Goal: Information Seeking & Learning: Learn about a topic

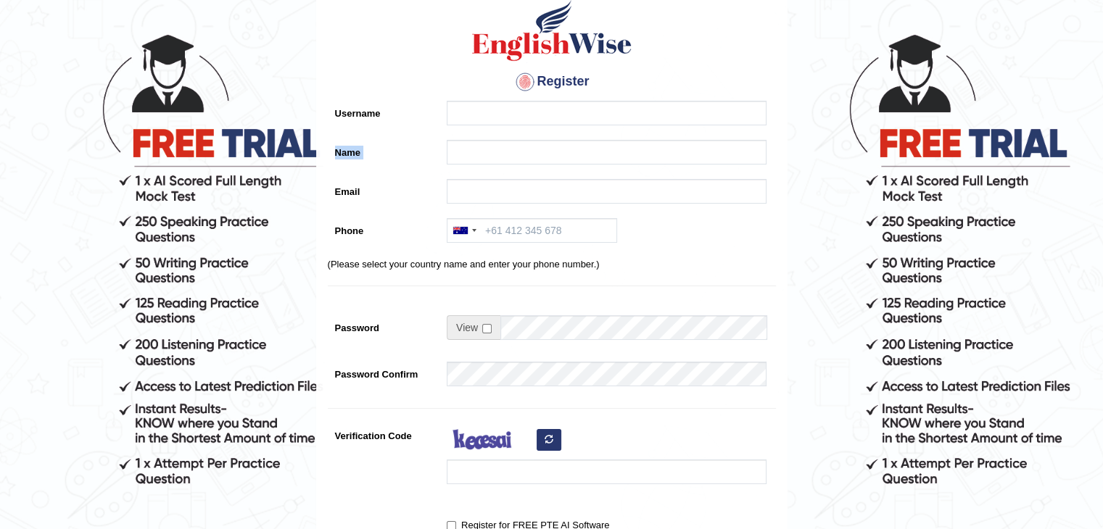
drag, startPoint x: 181, startPoint y: 152, endPoint x: 295, endPoint y: 176, distance: 117.1
click at [295, 176] on form "Please fix the following errors: Please Fill in the Form Register Username Name…" at bounding box center [551, 329] width 1099 height 767
click at [300, 13] on form "Please fix the following errors: Please Fill in the Form Register Username Name…" at bounding box center [551, 329] width 1099 height 767
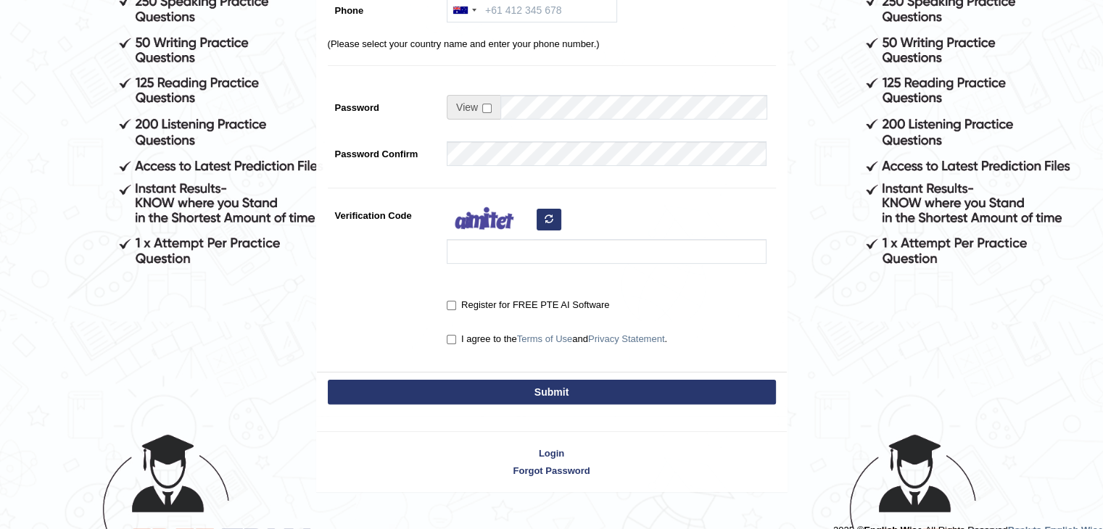
scroll to position [319, 0]
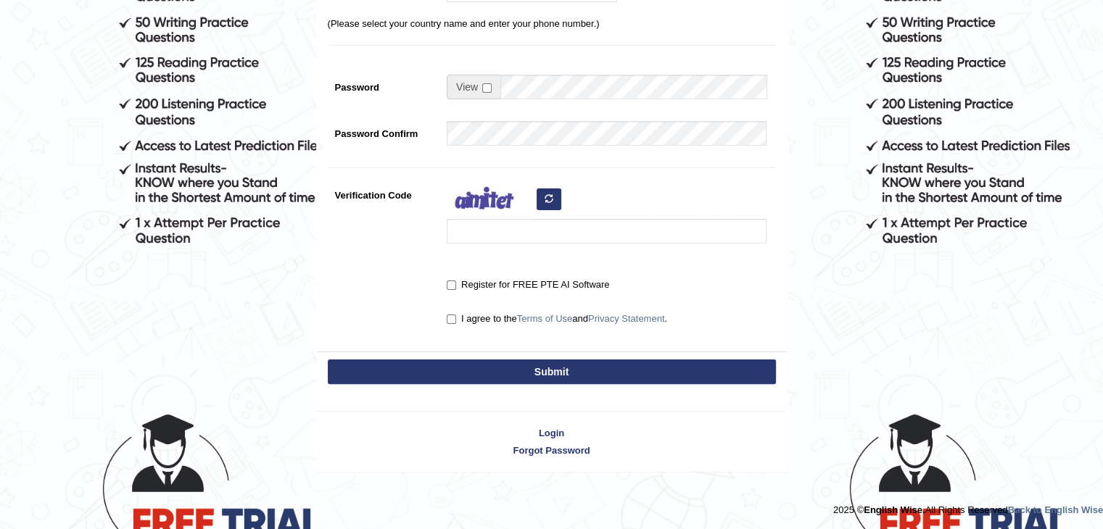
click at [548, 423] on div "Login Forgot Password" at bounding box center [551, 434] width 471 height 76
click at [548, 427] on link "Login" at bounding box center [552, 433] width 470 height 14
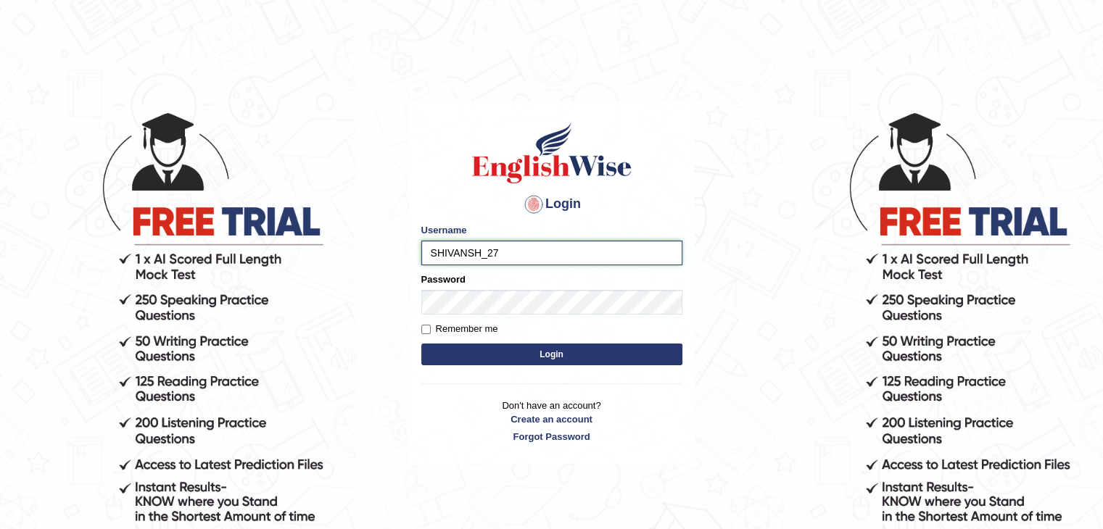
click at [482, 254] on input "SHIVANSH_27" at bounding box center [551, 253] width 261 height 25
type input "Shivansh_27"
click at [536, 358] on button "Login" at bounding box center [551, 355] width 261 height 22
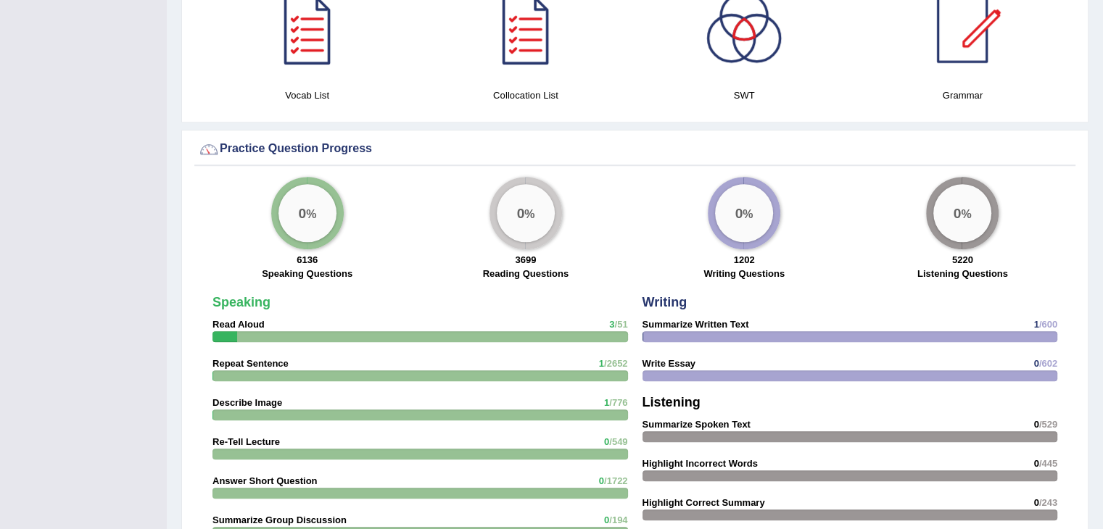
scroll to position [1033, 0]
click at [595, 331] on div at bounding box center [421, 336] width 416 height 11
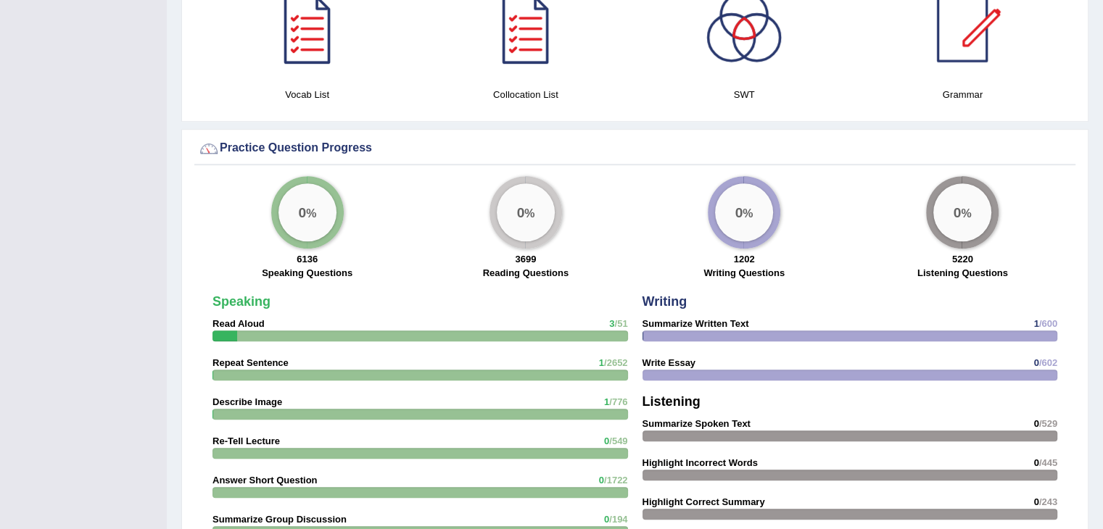
click at [595, 331] on div at bounding box center [421, 336] width 416 height 11
drag, startPoint x: 595, startPoint y: 331, endPoint x: 609, endPoint y: 201, distance: 131.3
click at [609, 201] on div "Practice Question Progress 0 % 6136 Speaking Questions 0 % 3699 Reading Questio…" at bounding box center [634, 478] width 907 height 699
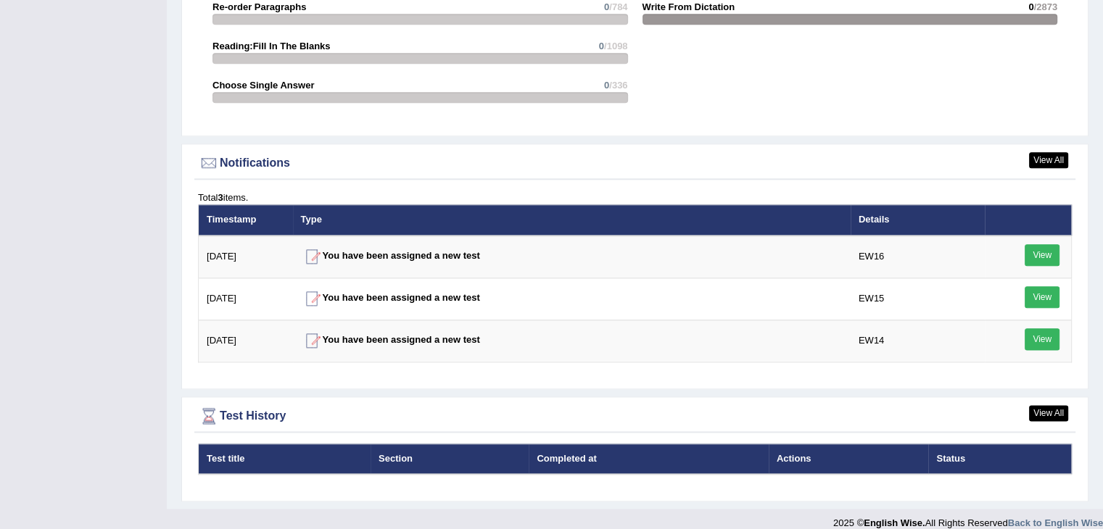
scroll to position [1734, 0]
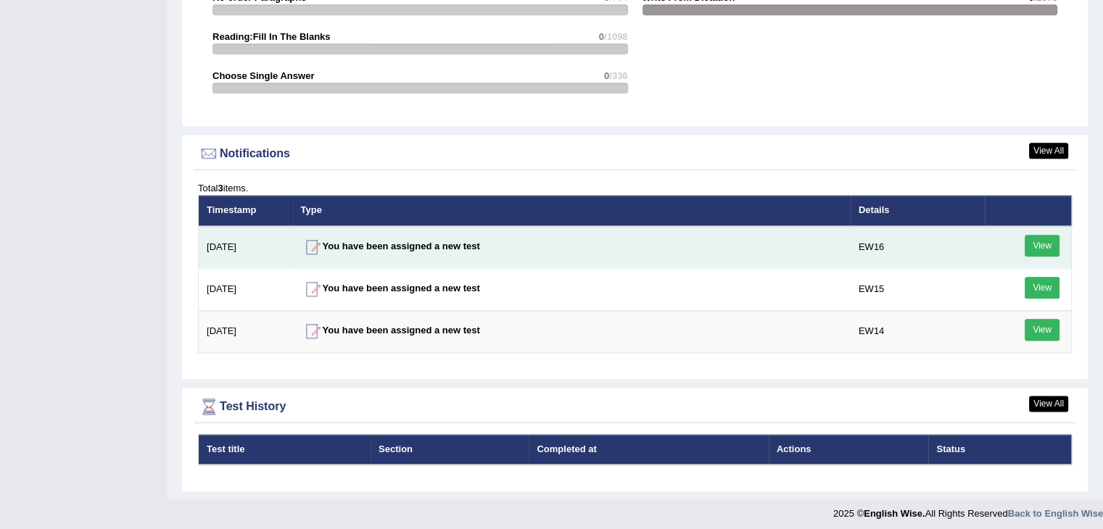
click at [1039, 239] on link "View" at bounding box center [1042, 246] width 35 height 22
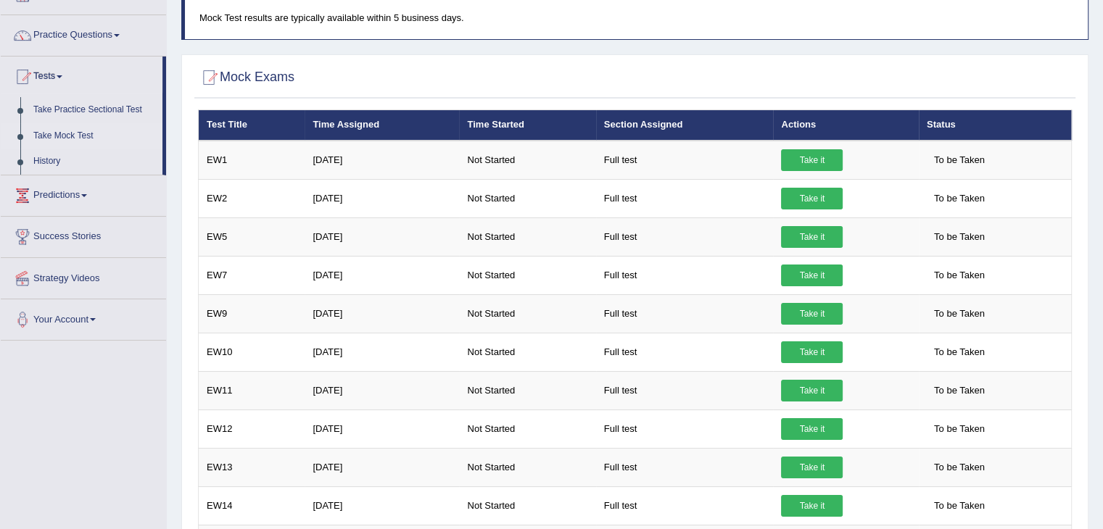
scroll to position [99, 0]
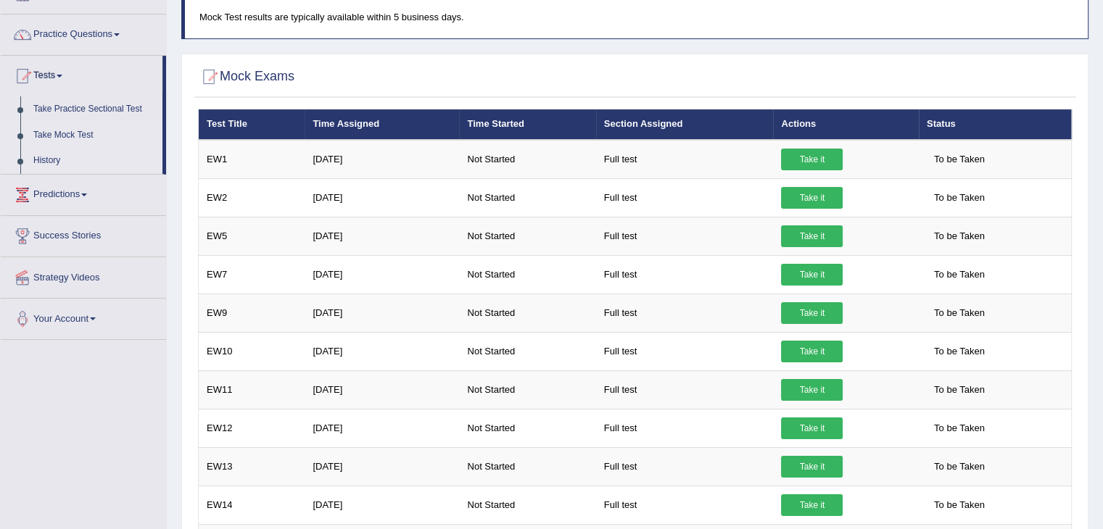
click at [43, 157] on link "History" at bounding box center [95, 161] width 136 height 26
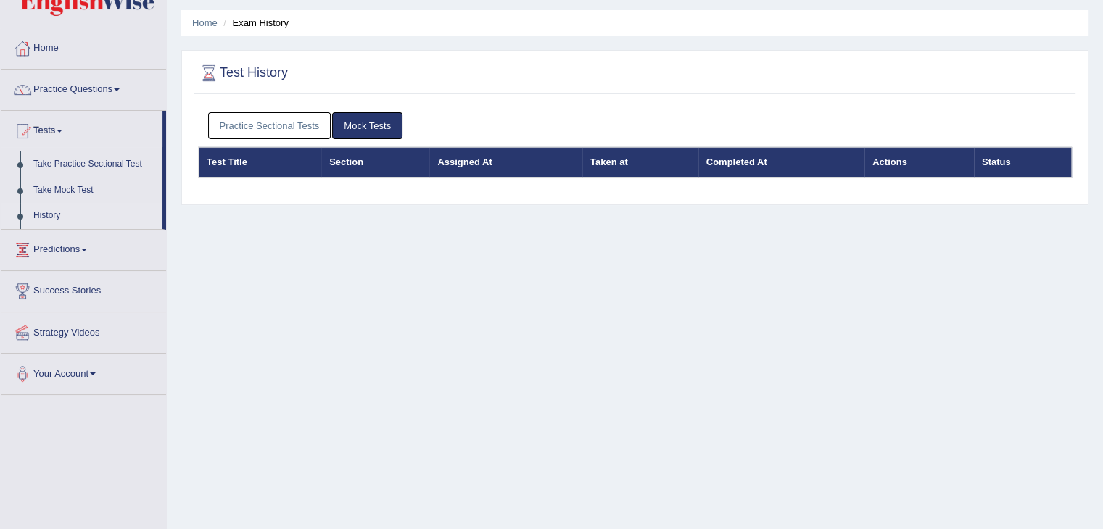
scroll to position [29, 0]
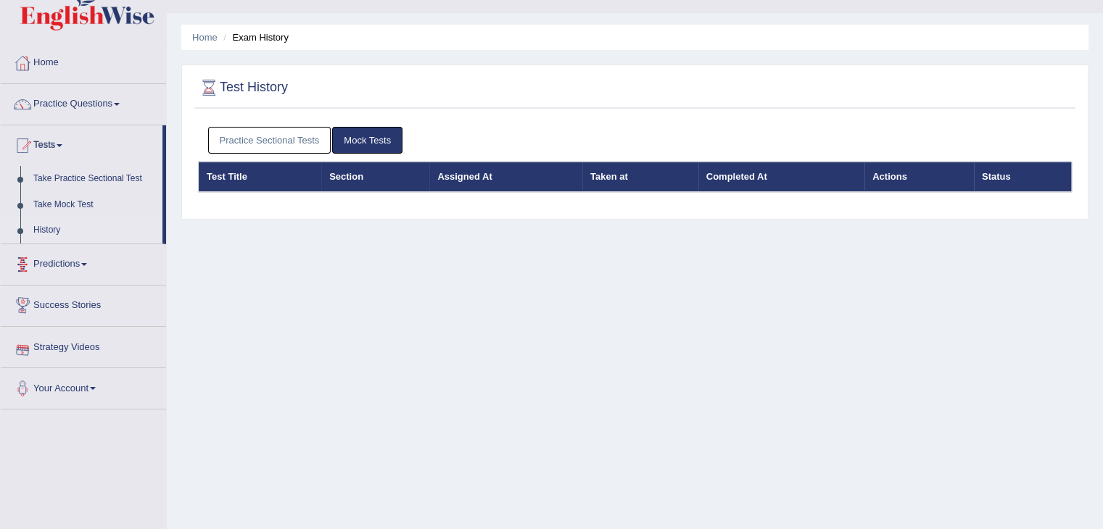
click at [46, 230] on link "History" at bounding box center [95, 231] width 136 height 26
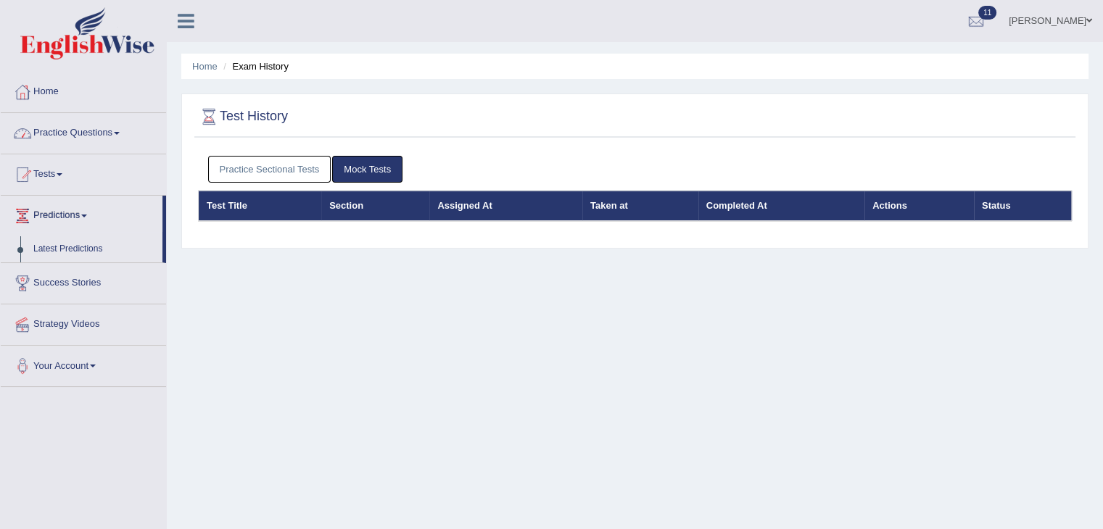
click at [85, 131] on link "Practice Questions" at bounding box center [83, 131] width 165 height 36
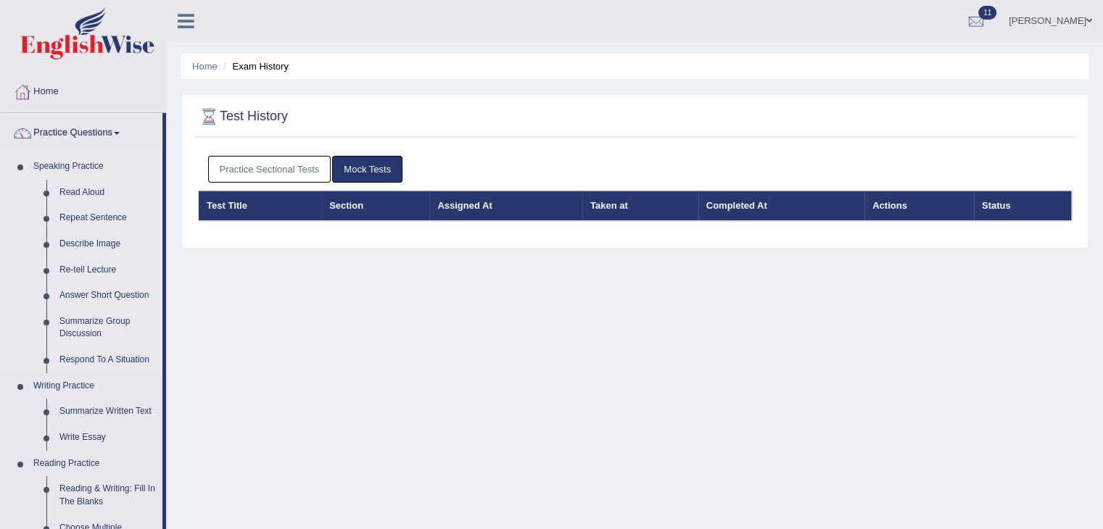
click at [77, 191] on link "Read Aloud" at bounding box center [108, 193] width 110 height 26
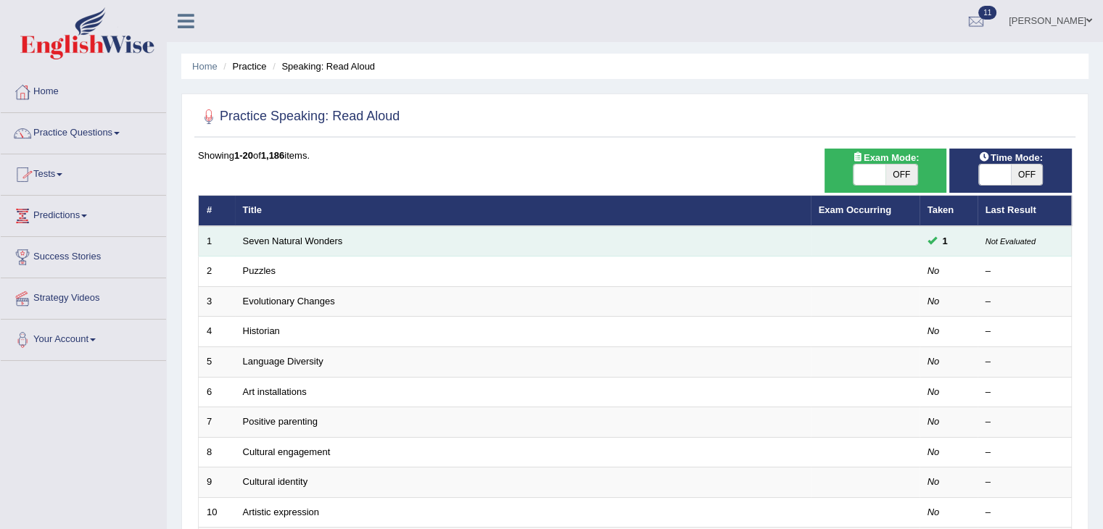
click at [888, 242] on td at bounding box center [865, 241] width 109 height 30
click at [1018, 237] on small "Not Evaluated" at bounding box center [1011, 241] width 50 height 9
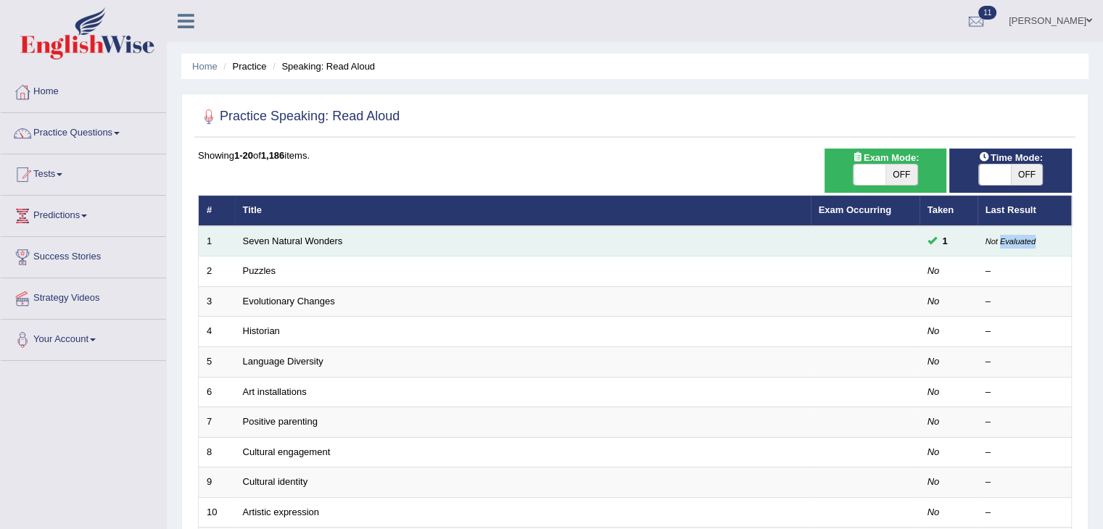
click at [1018, 237] on small "Not Evaluated" at bounding box center [1011, 241] width 50 height 9
click at [928, 241] on span at bounding box center [932, 240] width 9 height 9
click at [895, 240] on td at bounding box center [865, 241] width 109 height 30
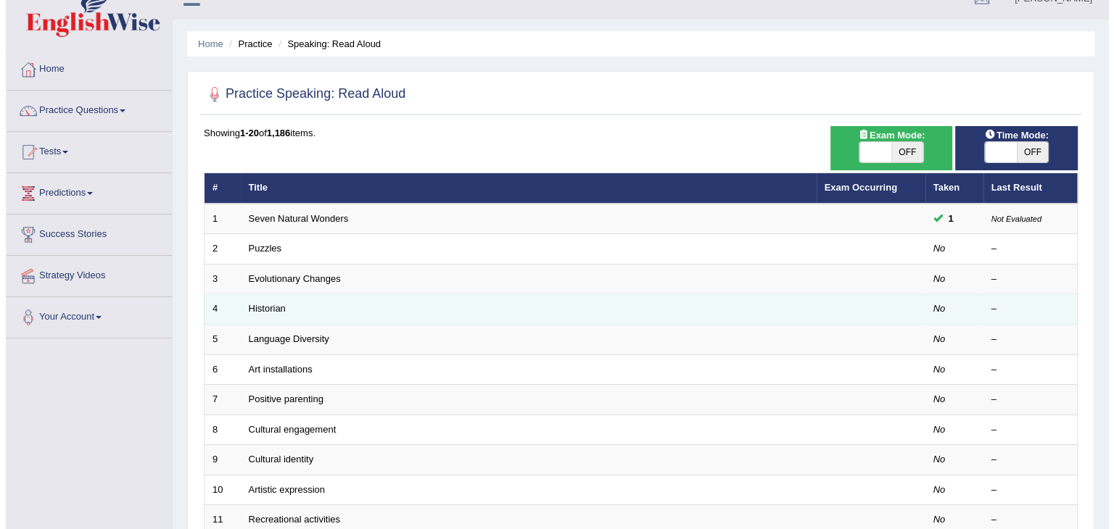
scroll to position [23, 0]
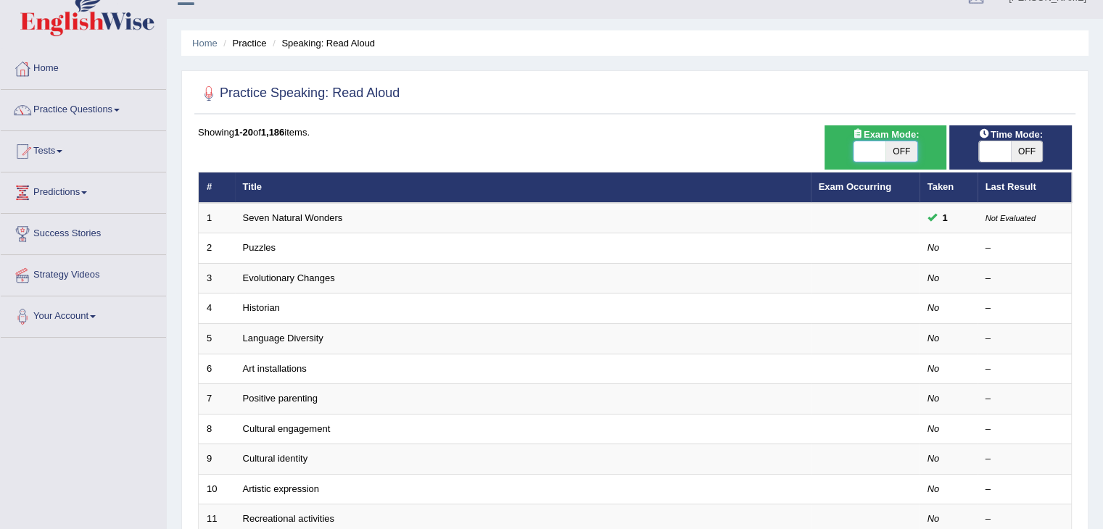
click at [865, 149] on span at bounding box center [870, 151] width 32 height 20
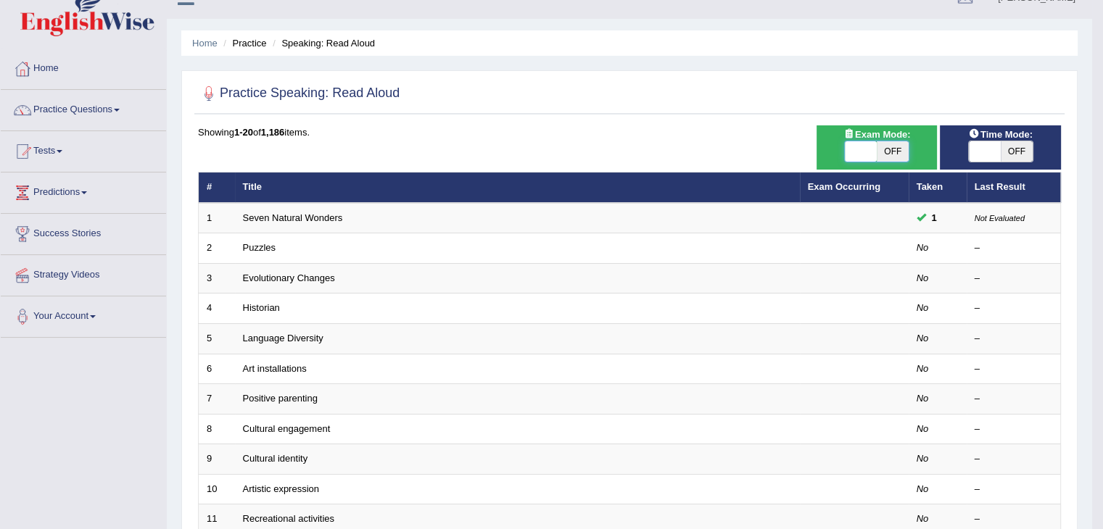
click at [865, 149] on span at bounding box center [861, 151] width 32 height 20
checkbox input "false"
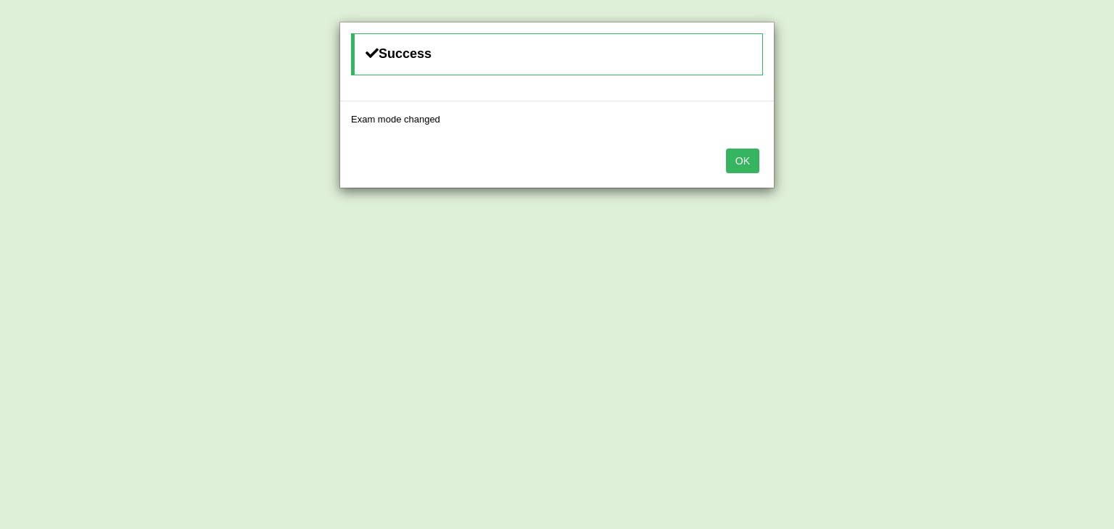
click at [743, 152] on button "OK" at bounding box center [742, 161] width 33 height 25
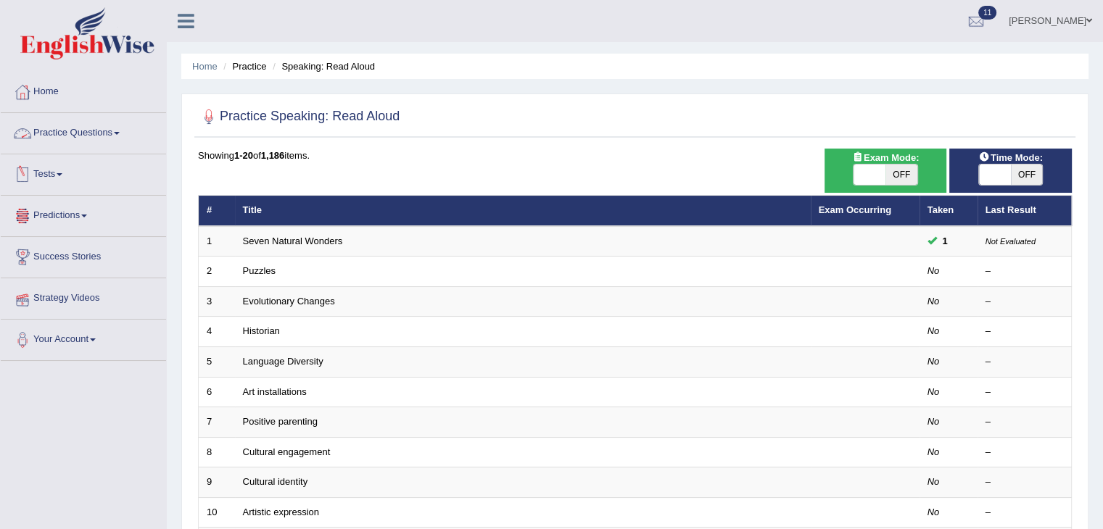
click at [64, 144] on link "Practice Questions" at bounding box center [83, 131] width 165 height 36
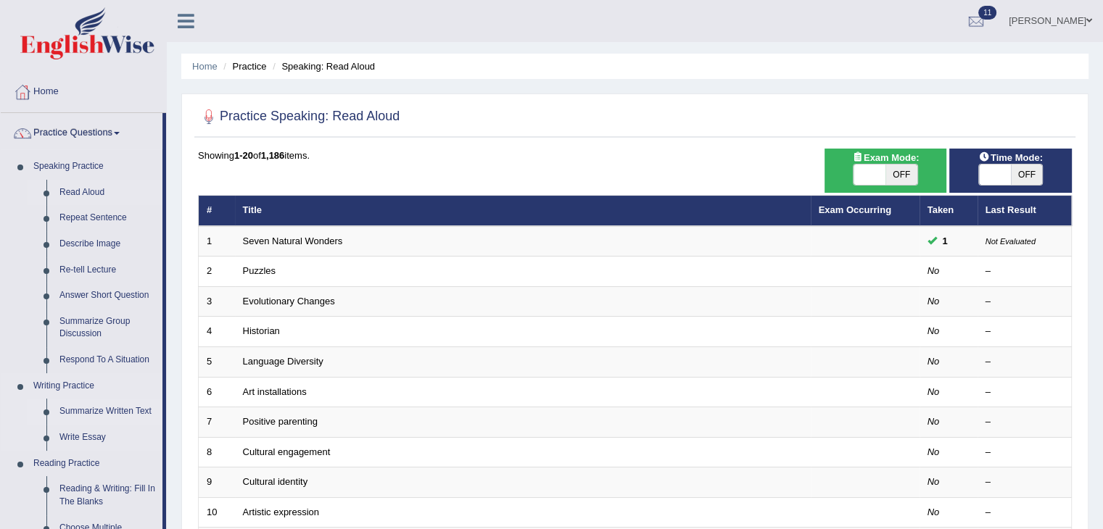
click at [65, 413] on link "Summarize Written Text" at bounding box center [108, 412] width 110 height 26
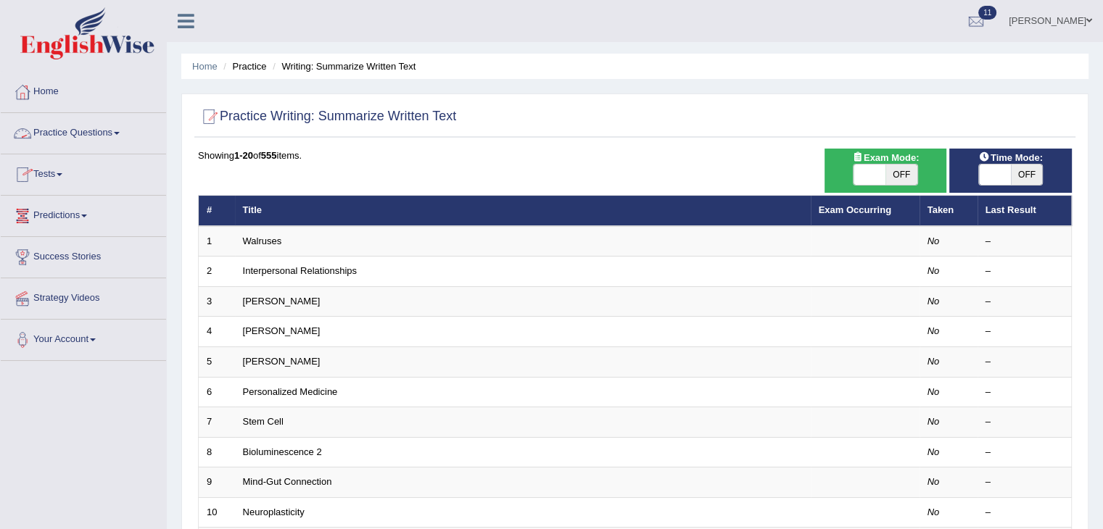
click at [104, 133] on link "Practice Questions" at bounding box center [83, 131] width 165 height 36
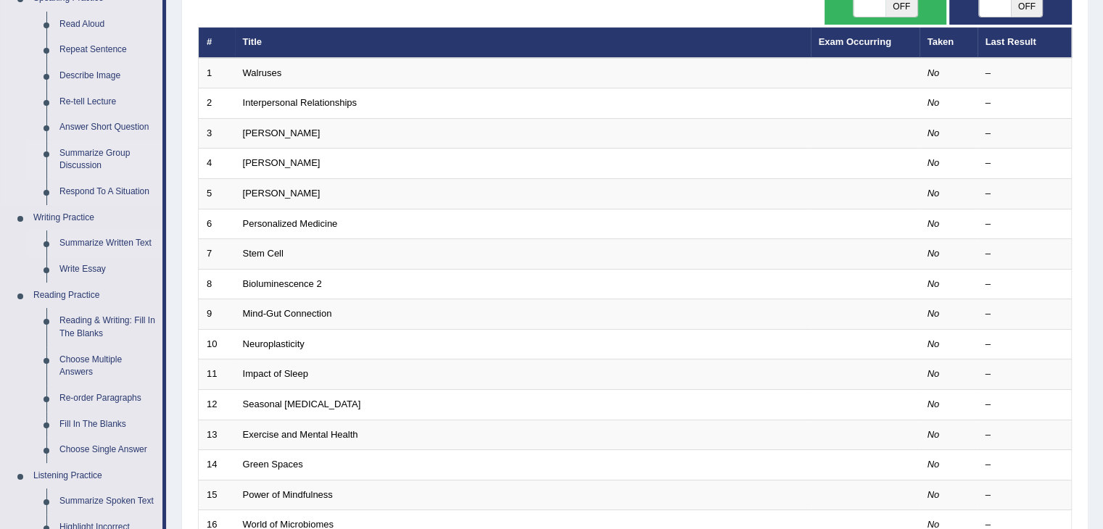
scroll to position [171, 0]
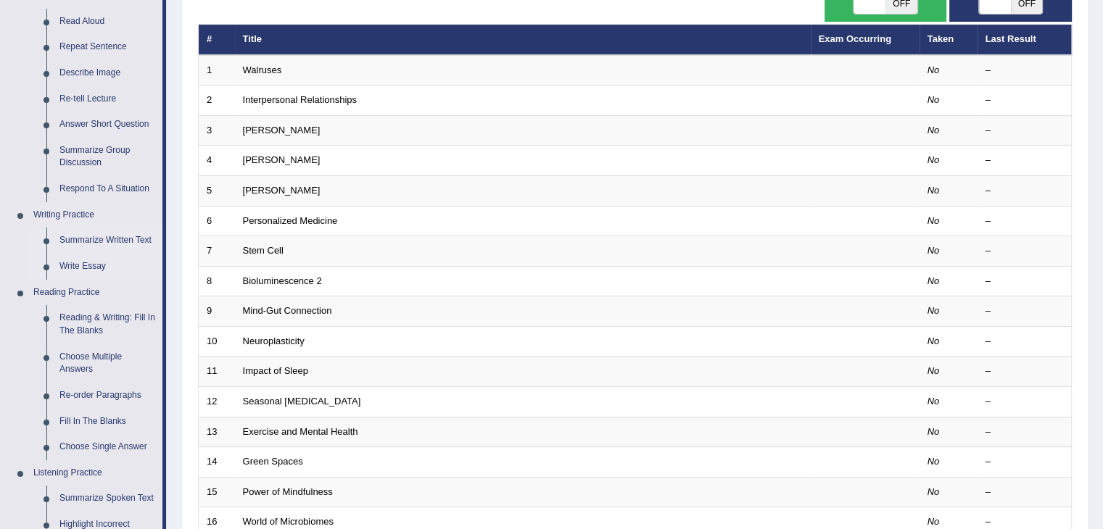
click at [62, 268] on link "Write Essay" at bounding box center [108, 267] width 110 height 26
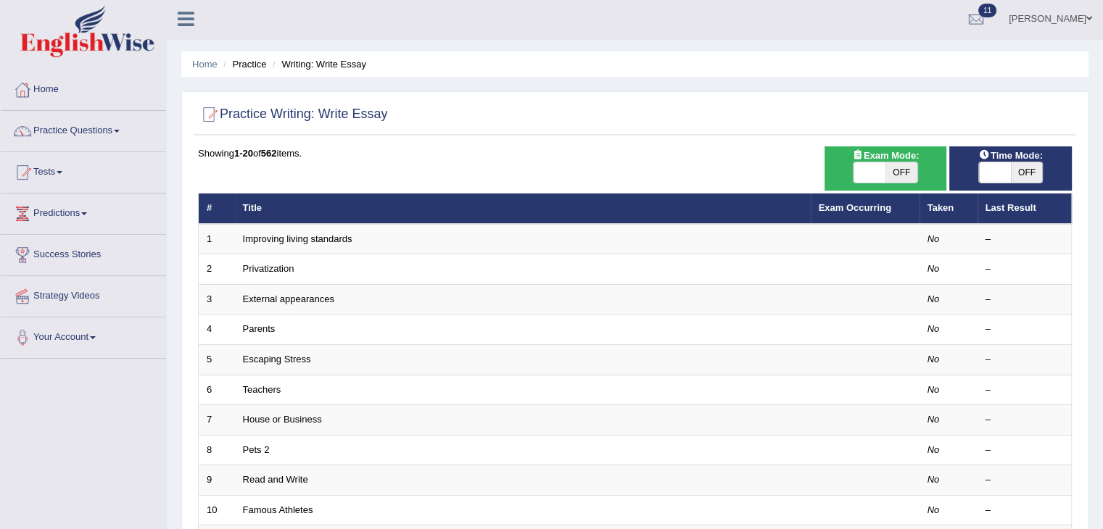
scroll to position [1, 0]
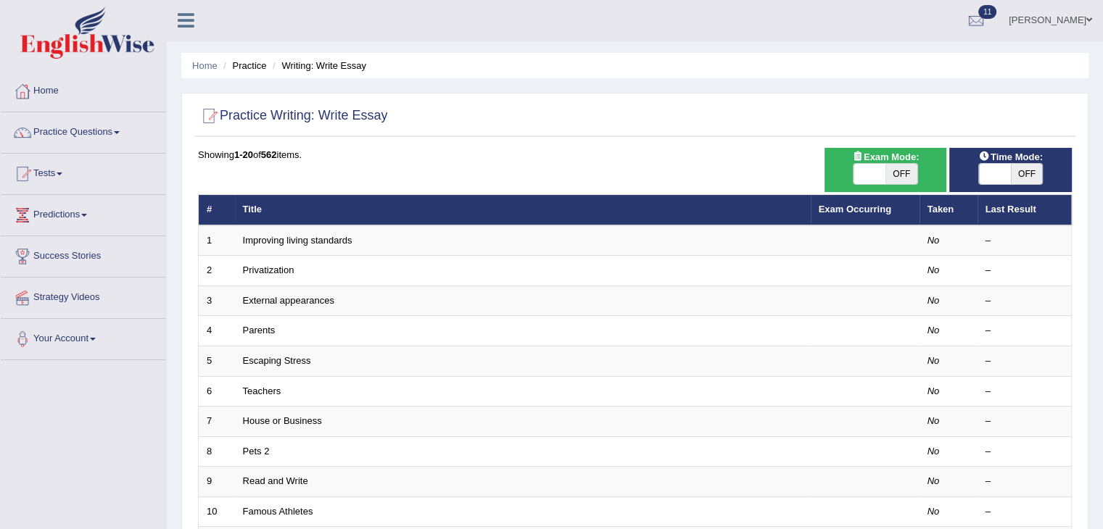
click at [87, 133] on link "Practice Questions" at bounding box center [83, 130] width 165 height 36
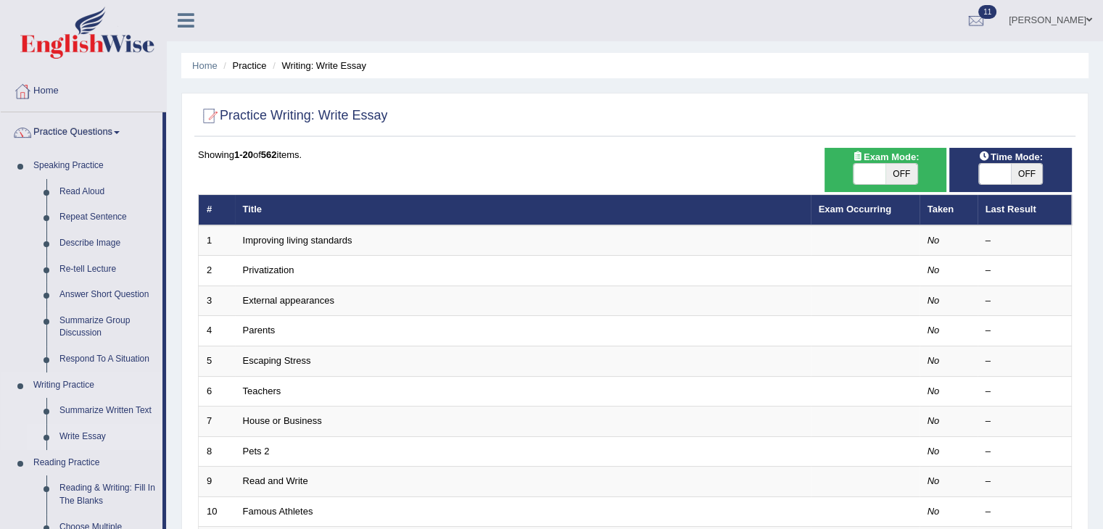
click at [78, 430] on link "Write Essay" at bounding box center [108, 437] width 110 height 26
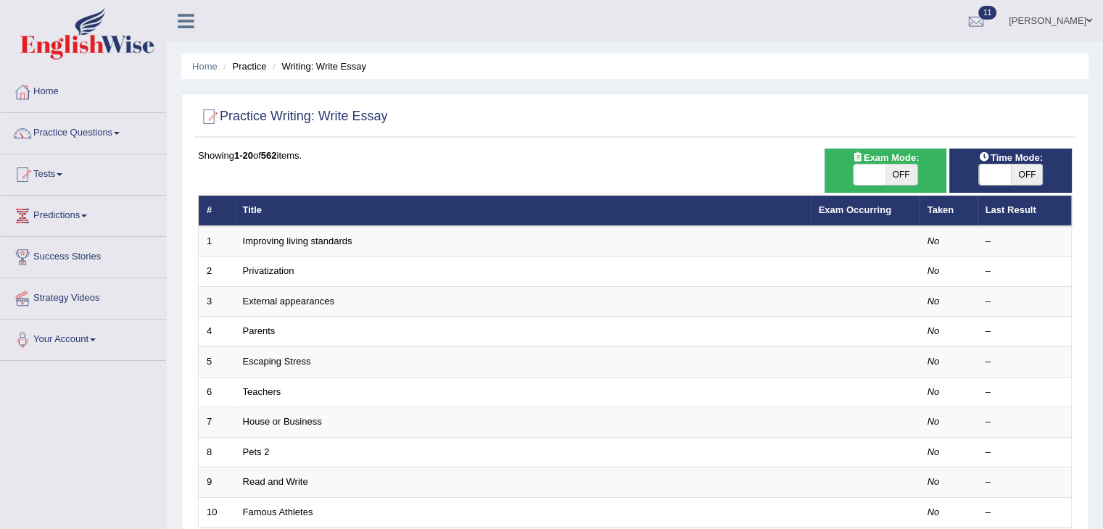
click at [78, 430] on div "Toggle navigation Home Practice Questions Speaking Practice Read Aloud Repeat S…" at bounding box center [551, 476] width 1103 height 953
click at [120, 132] on span at bounding box center [117, 133] width 6 height 3
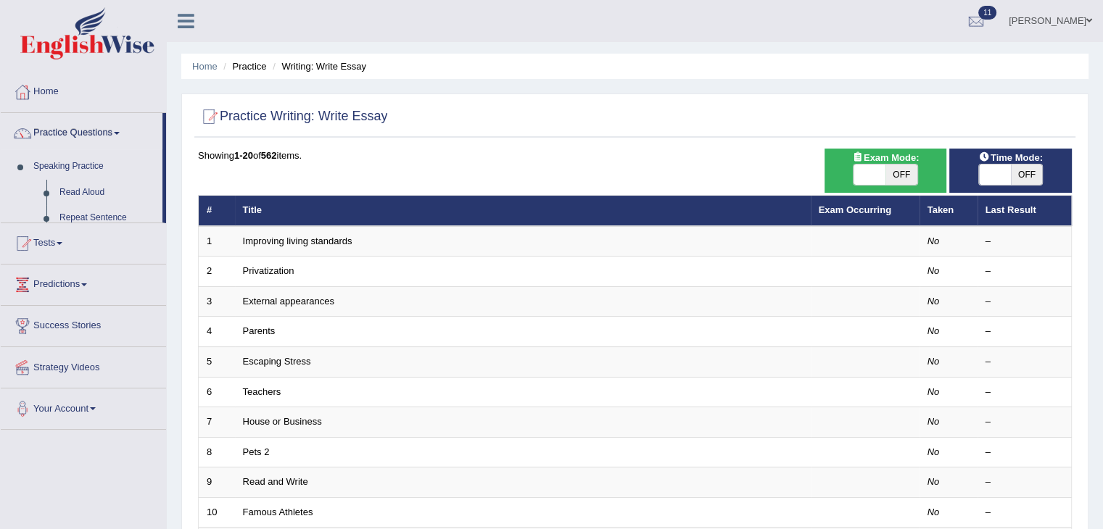
click at [120, 132] on span at bounding box center [117, 133] width 6 height 3
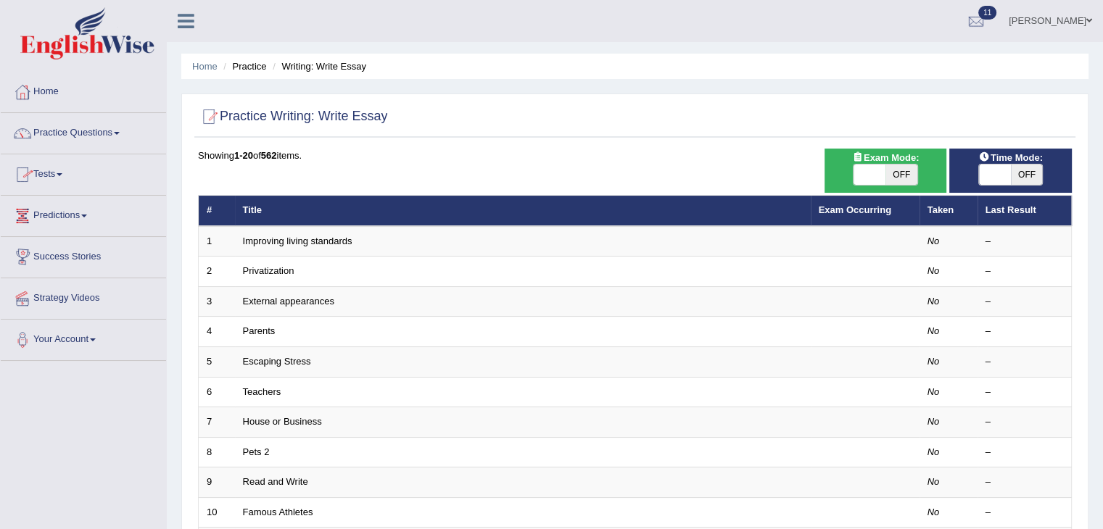
click at [41, 170] on link "Tests" at bounding box center [83, 172] width 165 height 36
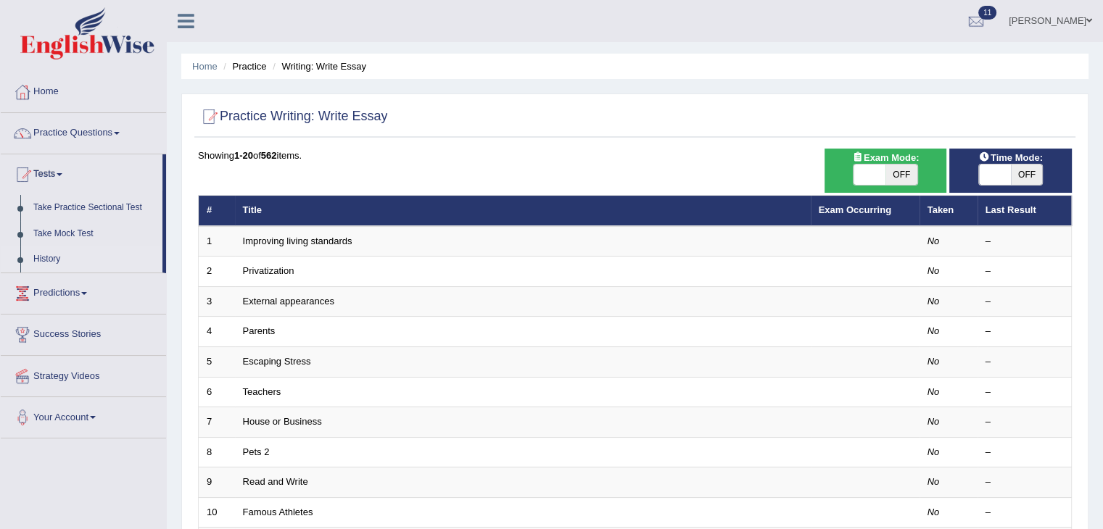
click at [39, 260] on link "History" at bounding box center [95, 260] width 136 height 26
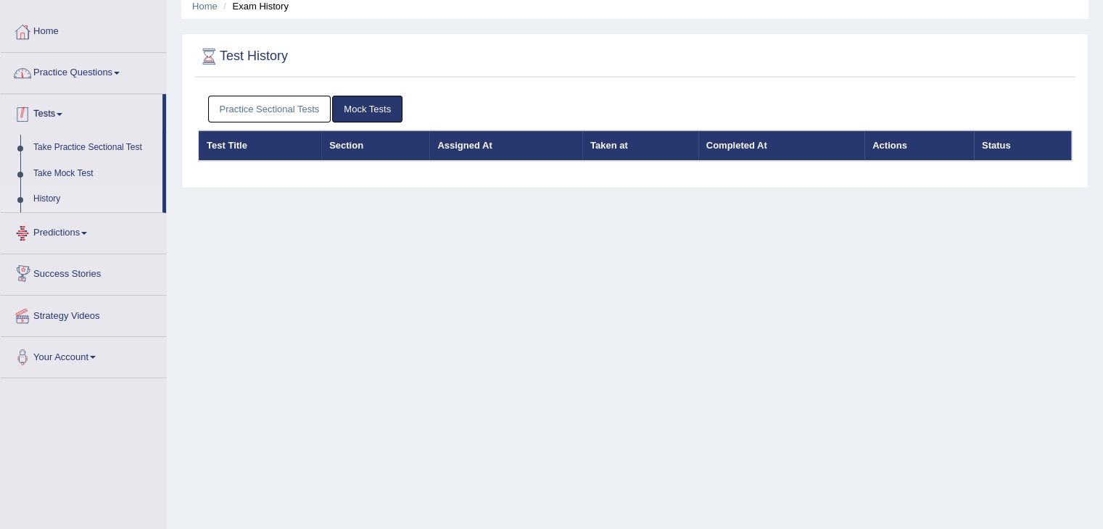
scroll to position [59, 0]
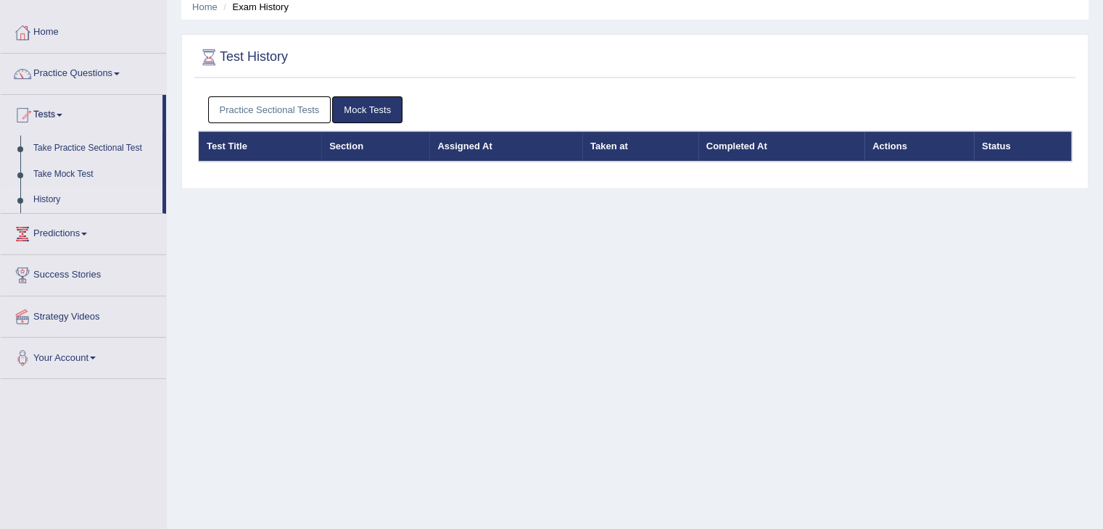
click at [56, 70] on link "Practice Questions" at bounding box center [83, 72] width 165 height 36
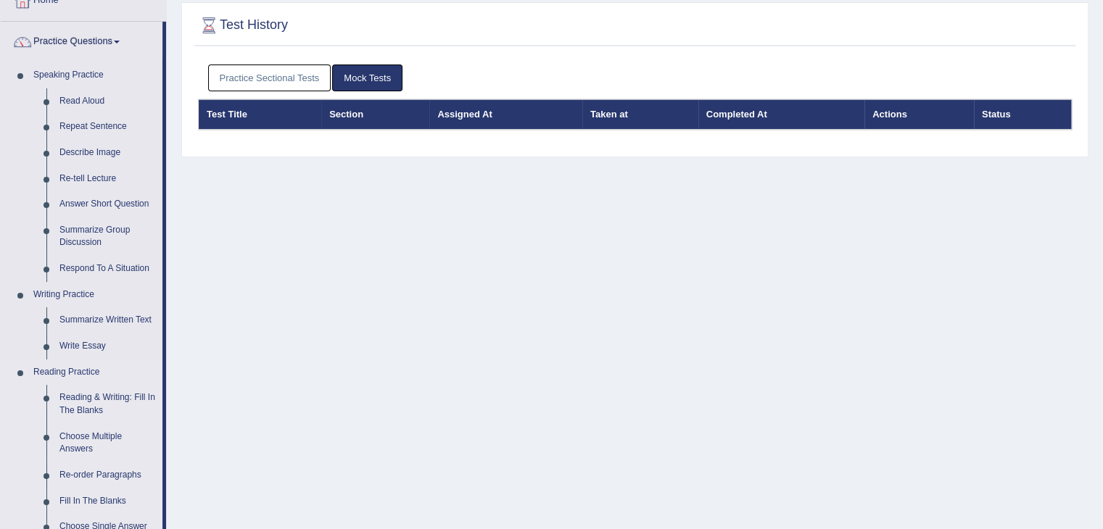
scroll to position [93, 0]
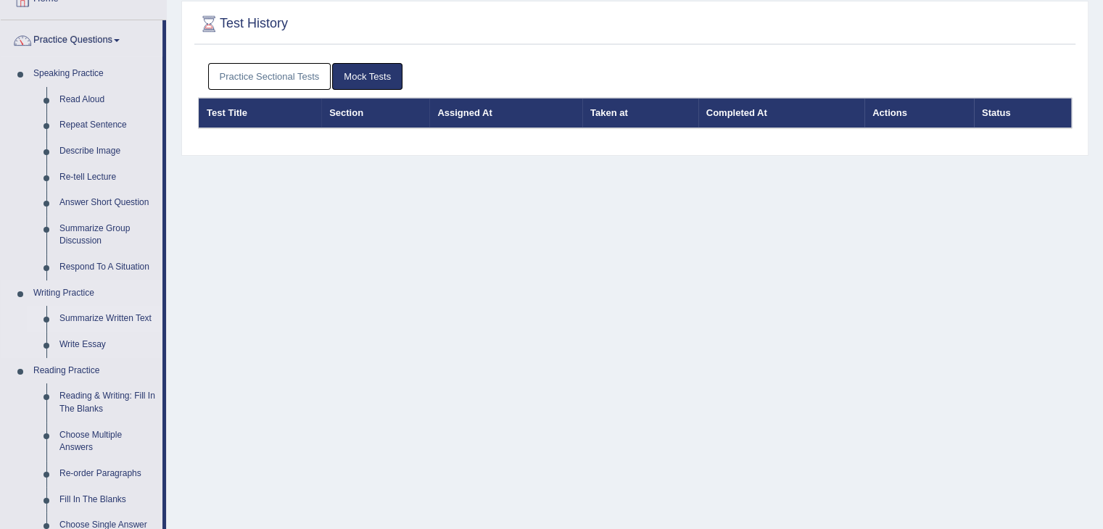
click at [78, 318] on link "Summarize Written Text" at bounding box center [108, 319] width 110 height 26
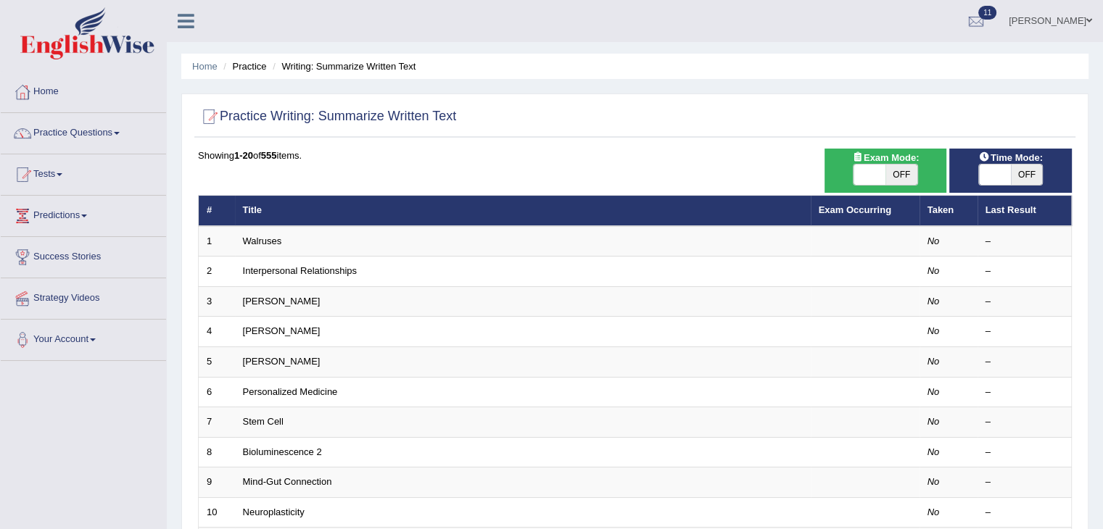
click at [261, 71] on li "Practice" at bounding box center [243, 66] width 46 height 14
click at [401, 173] on div "Showing 1-20 of 555 items. # Title Exam Occurring Taken Last Result 1 Walruses …" at bounding box center [635, 525] width 874 height 752
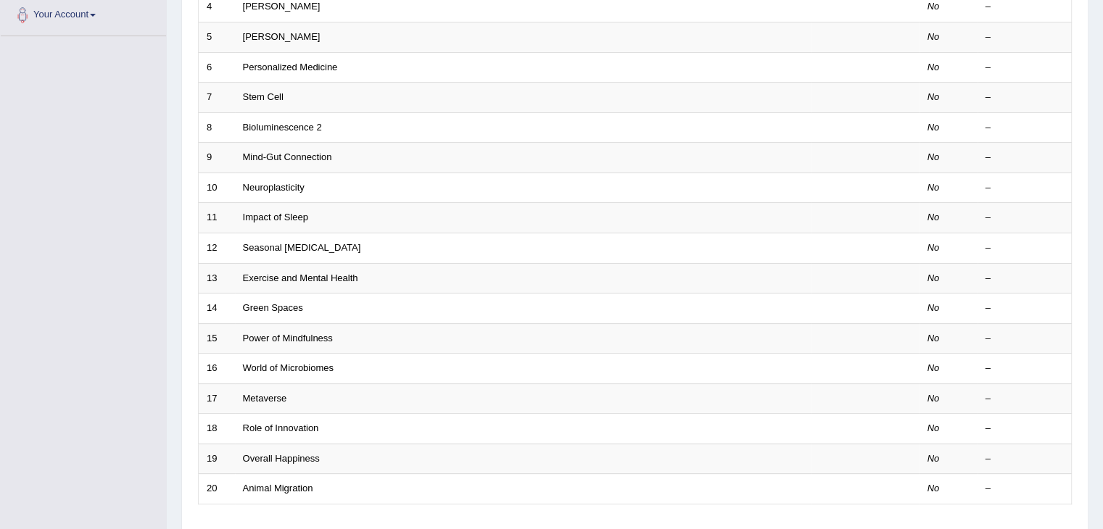
scroll to position [426, 0]
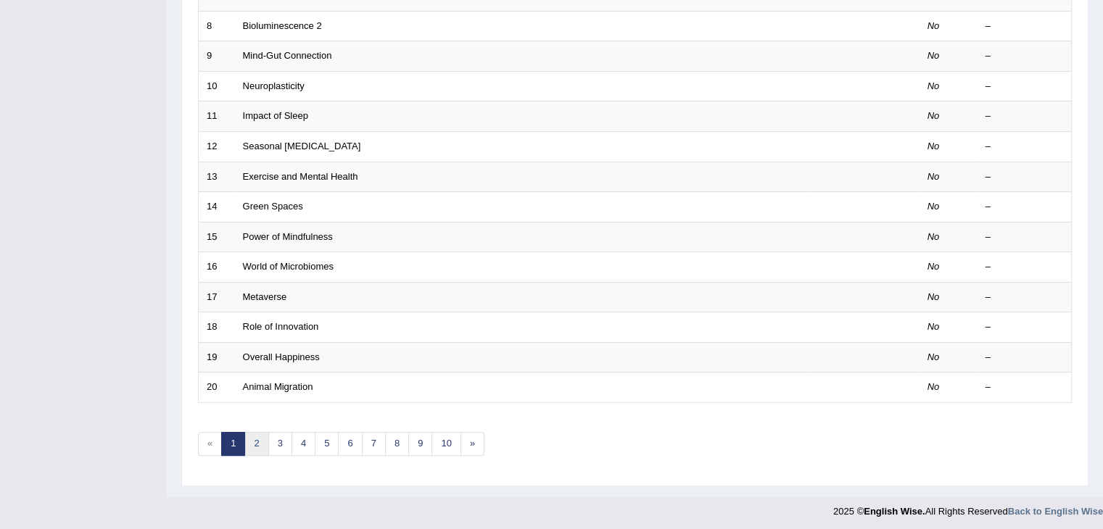
click at [251, 441] on link "2" at bounding box center [256, 444] width 24 height 24
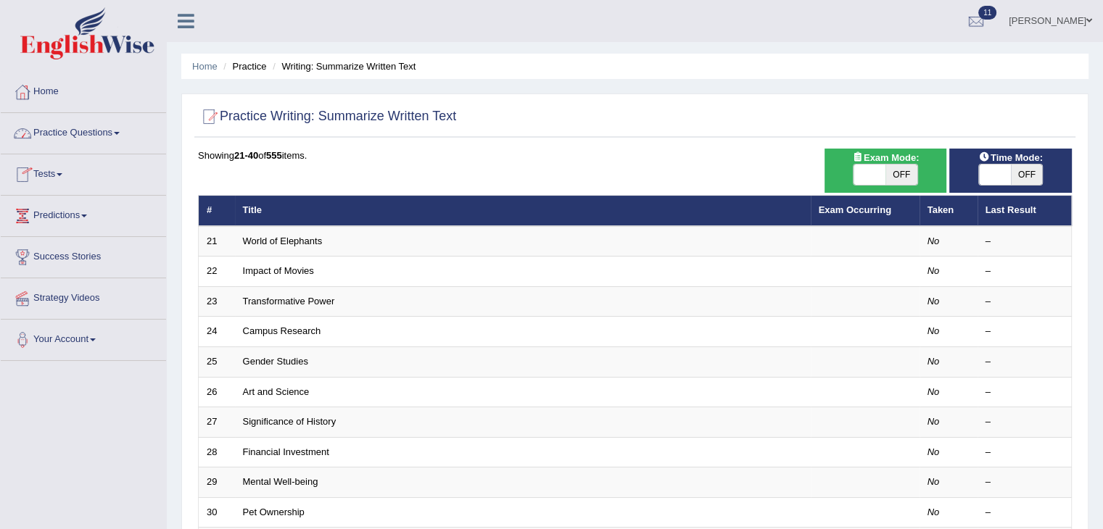
click at [108, 132] on link "Practice Questions" at bounding box center [83, 131] width 165 height 36
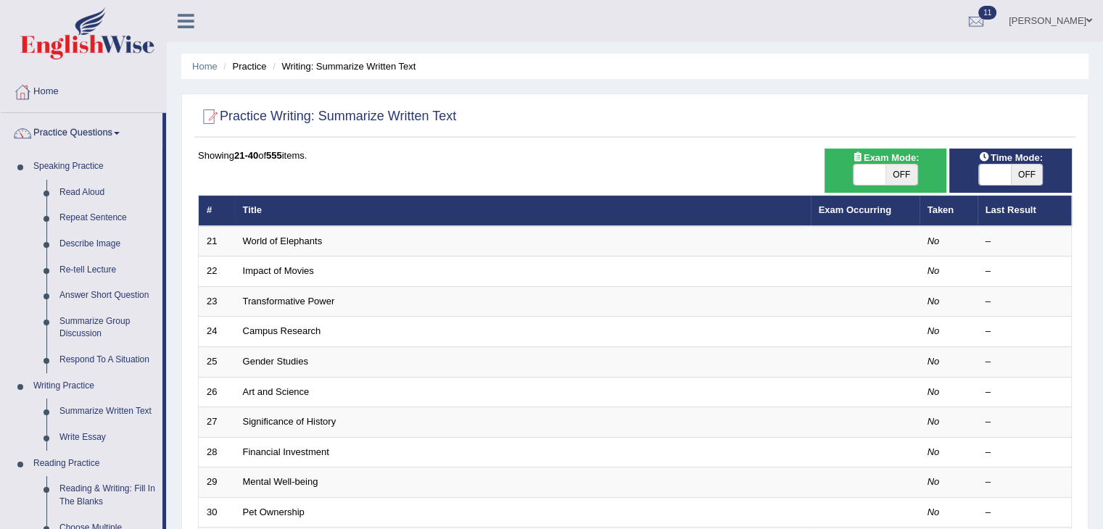
click at [108, 132] on link "Practice Questions" at bounding box center [82, 131] width 162 height 36
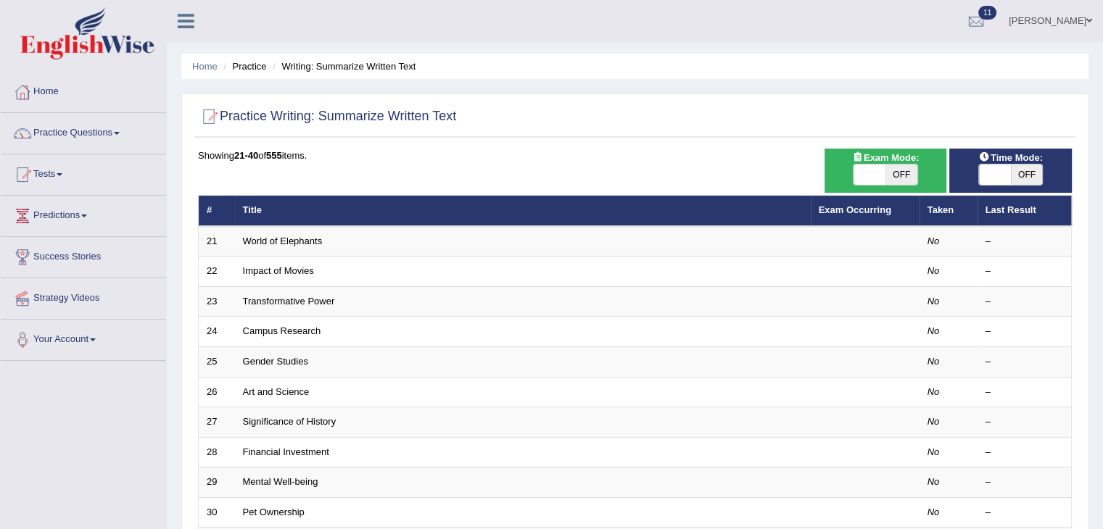
click at [108, 132] on link "Practice Questions" at bounding box center [83, 131] width 165 height 36
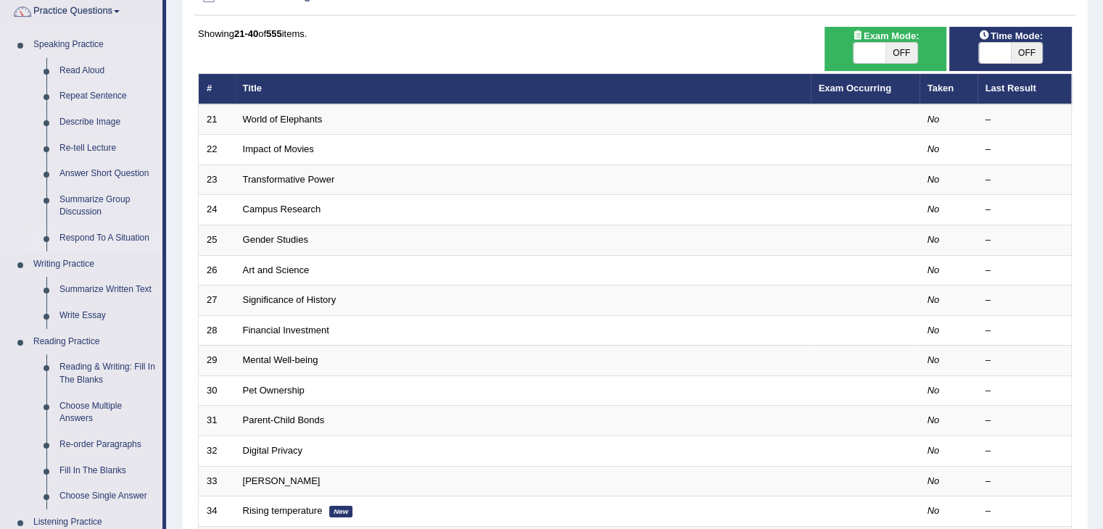
scroll to position [125, 0]
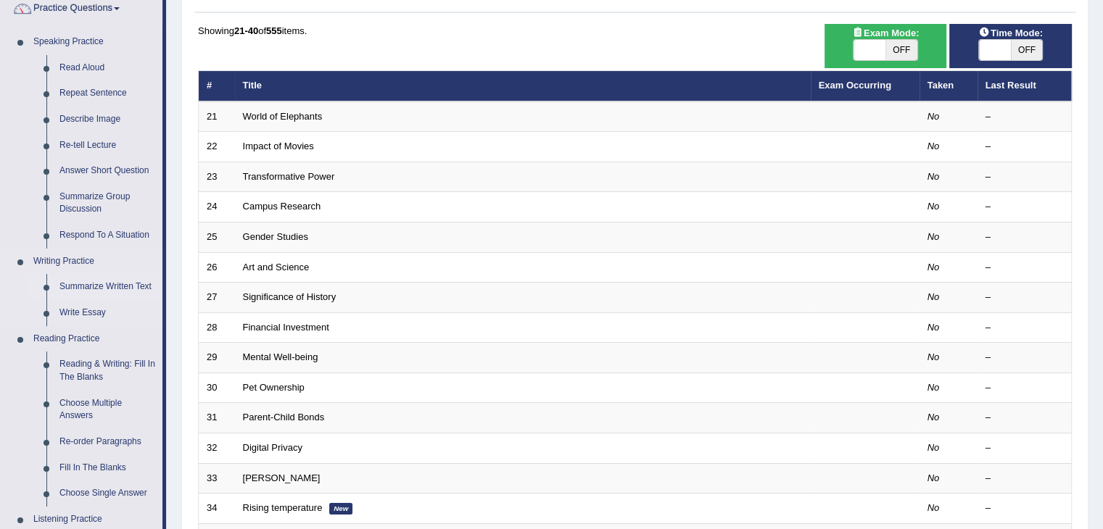
click at [108, 283] on link "Summarize Written Text" at bounding box center [108, 287] width 110 height 26
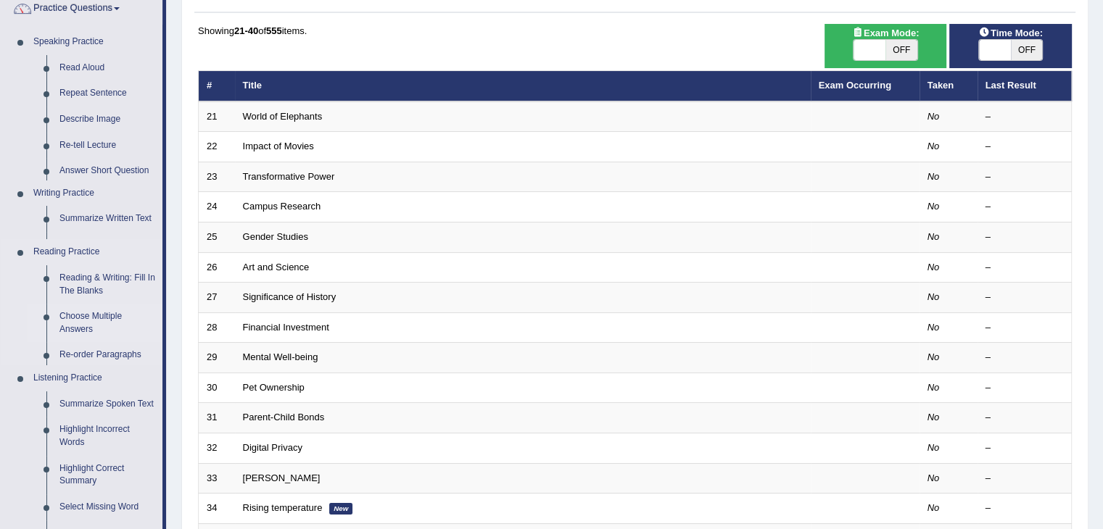
click at [108, 283] on ul "Speaking Practice Read Aloud Repeat Sentence Describe Image Re-tell Lecture Ans…" at bounding box center [82, 279] width 162 height 501
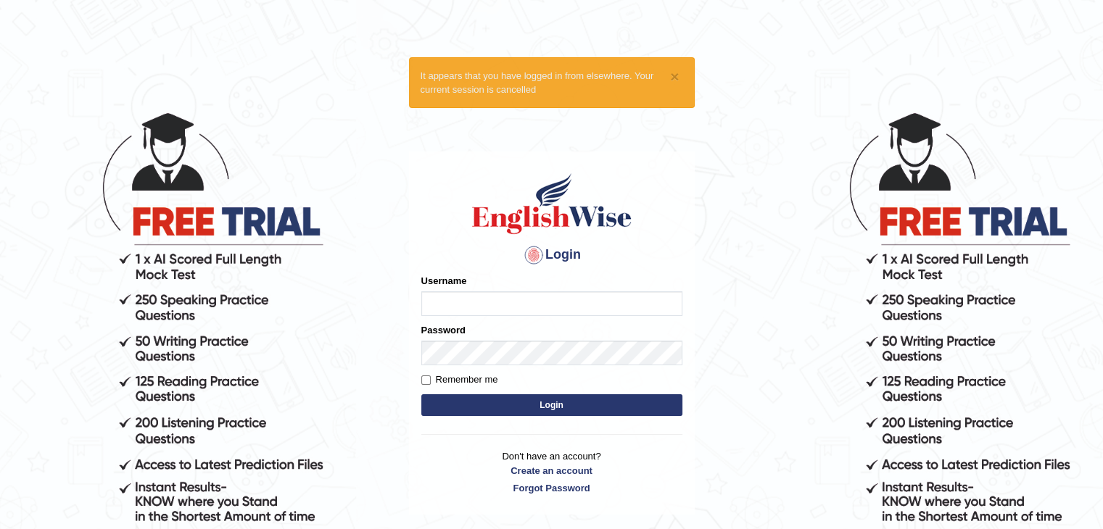
type input "Shivansh_27"
click at [543, 405] on button "Login" at bounding box center [551, 406] width 261 height 22
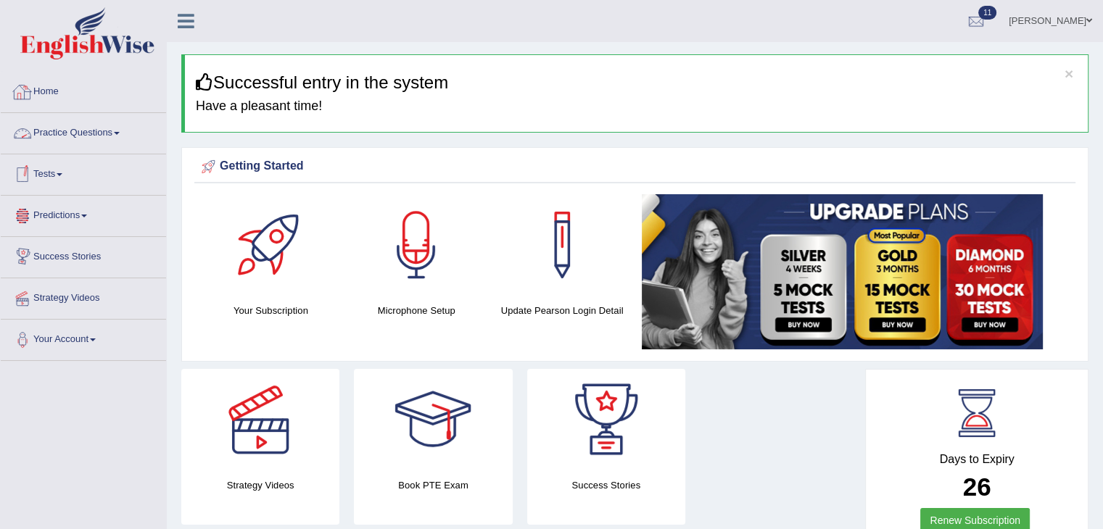
click at [112, 133] on link "Practice Questions" at bounding box center [83, 131] width 165 height 36
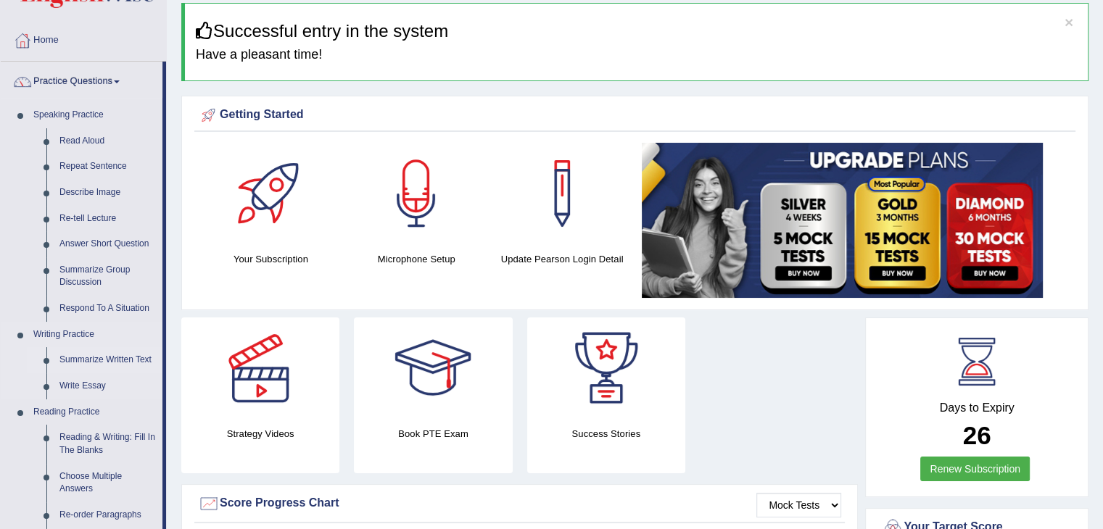
scroll to position [60, 0]
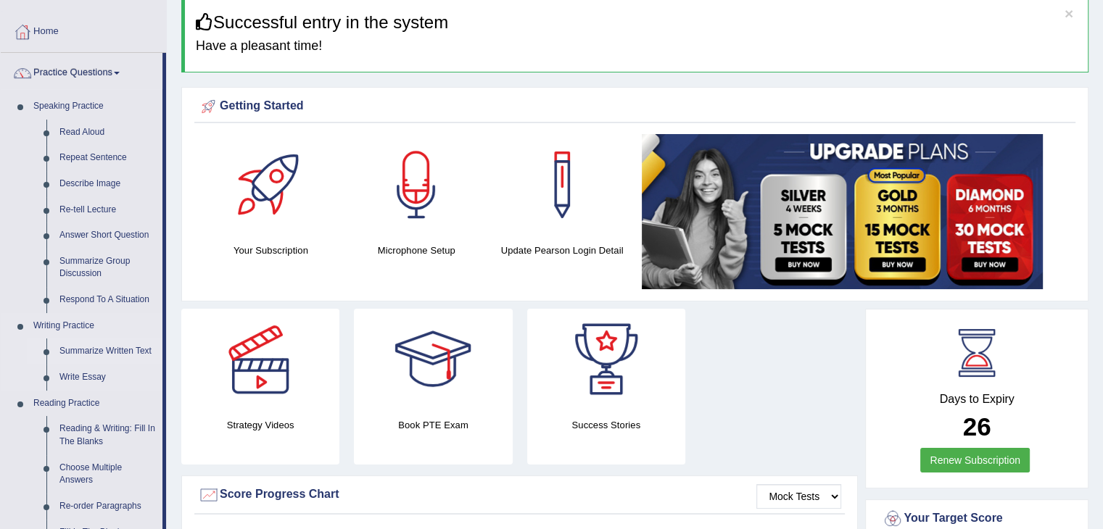
click at [110, 352] on link "Summarize Written Text" at bounding box center [108, 352] width 110 height 26
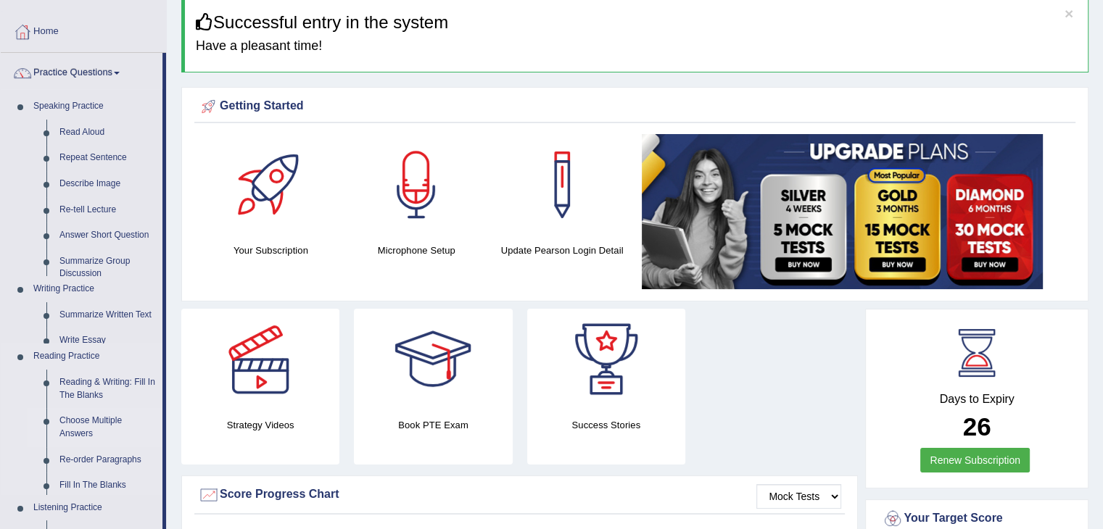
click at [110, 352] on ul "Speaking Practice Read Aloud Repeat Sentence Describe Image Re-tell Lecture Ans…" at bounding box center [82, 406] width 162 height 625
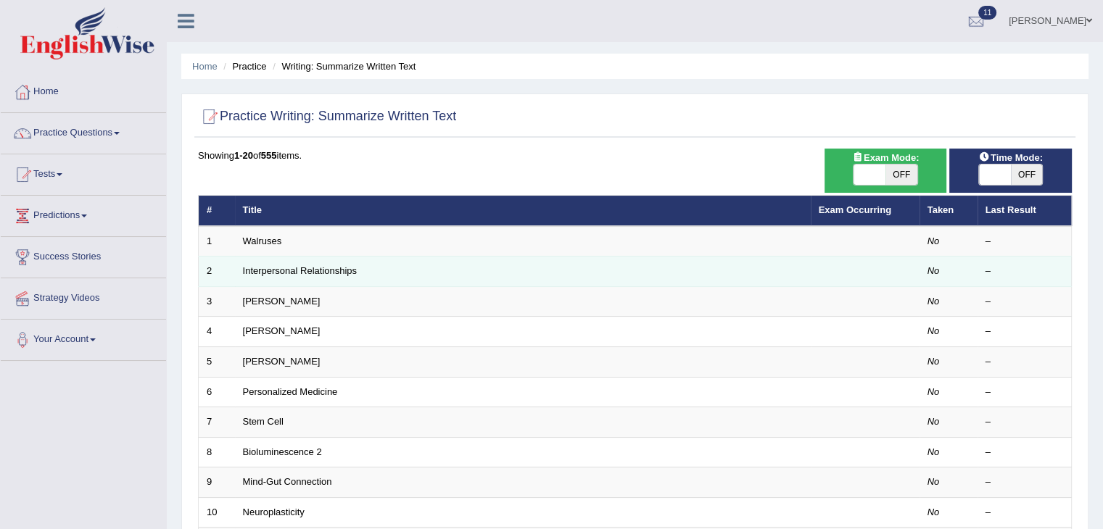
click at [382, 270] on td "Interpersonal Relationships" at bounding box center [523, 272] width 576 height 30
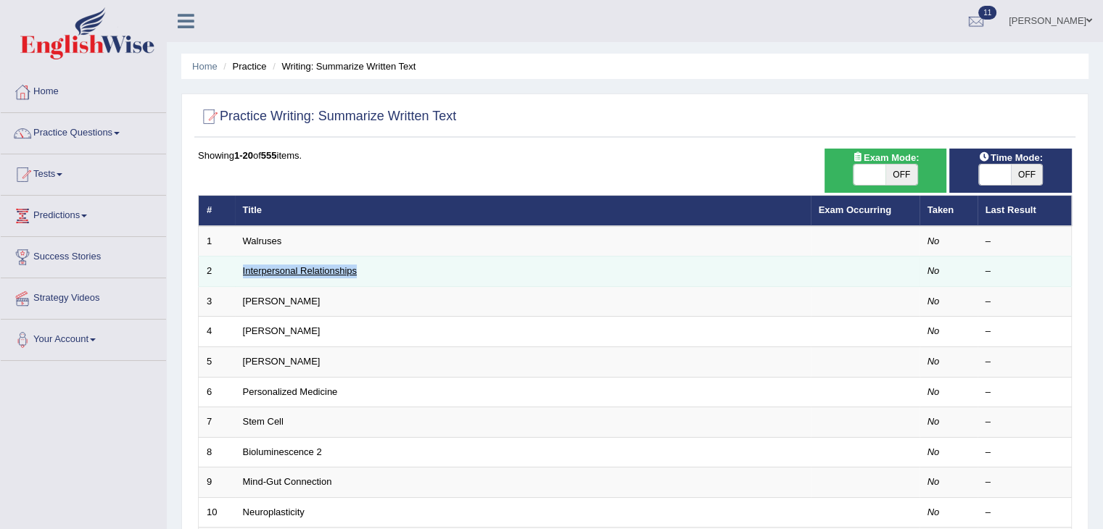
click at [331, 268] on link "Interpersonal Relationships" at bounding box center [300, 270] width 115 height 11
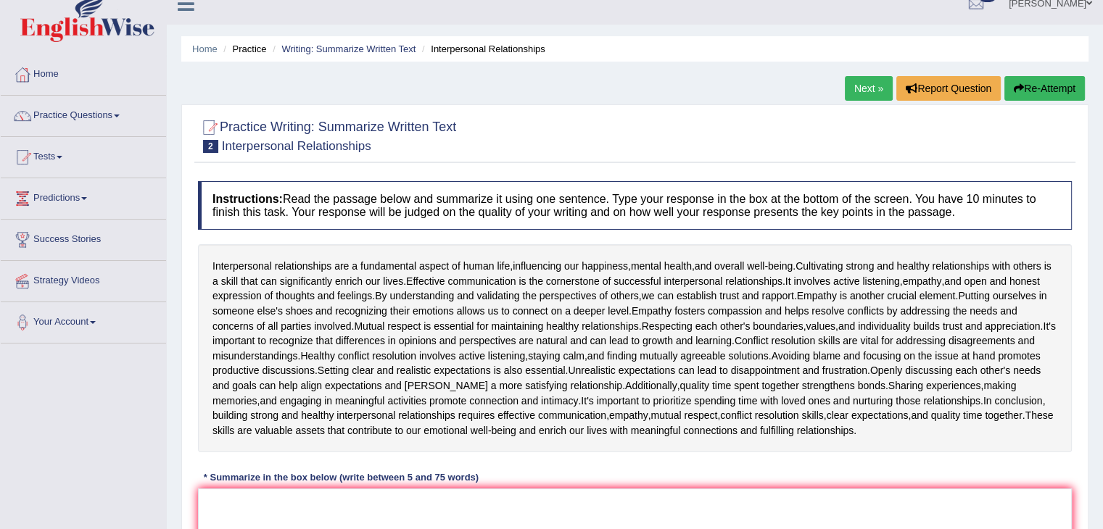
scroll to position [20, 0]
